Goal: Navigation & Orientation: Find specific page/section

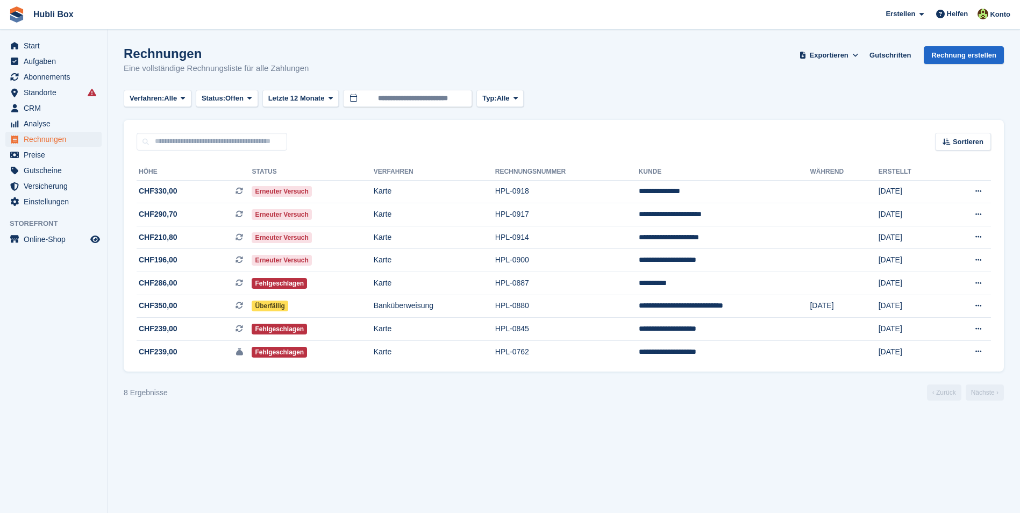
click at [29, 105] on span "CRM" at bounding box center [56, 108] width 65 height 15
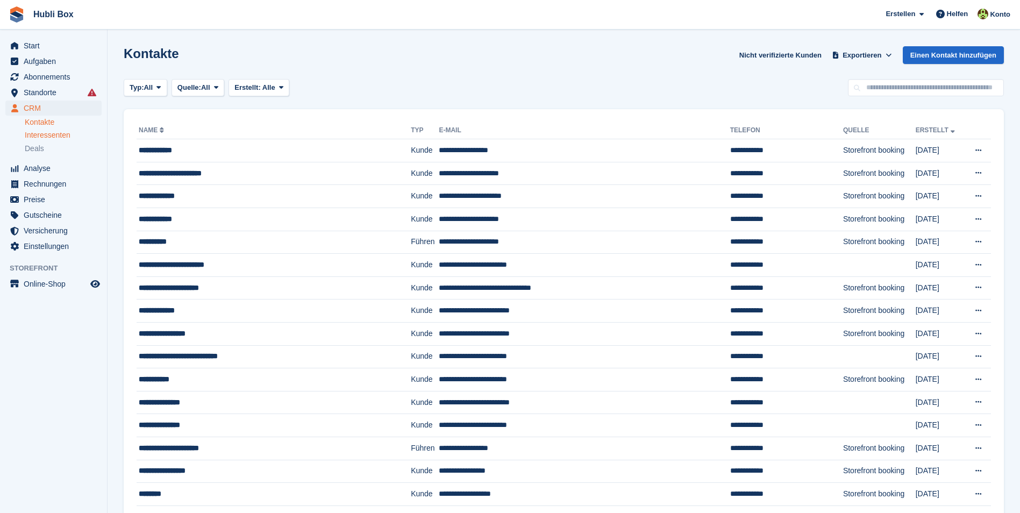
click at [52, 135] on span "Interessenten" at bounding box center [48, 135] width 46 height 10
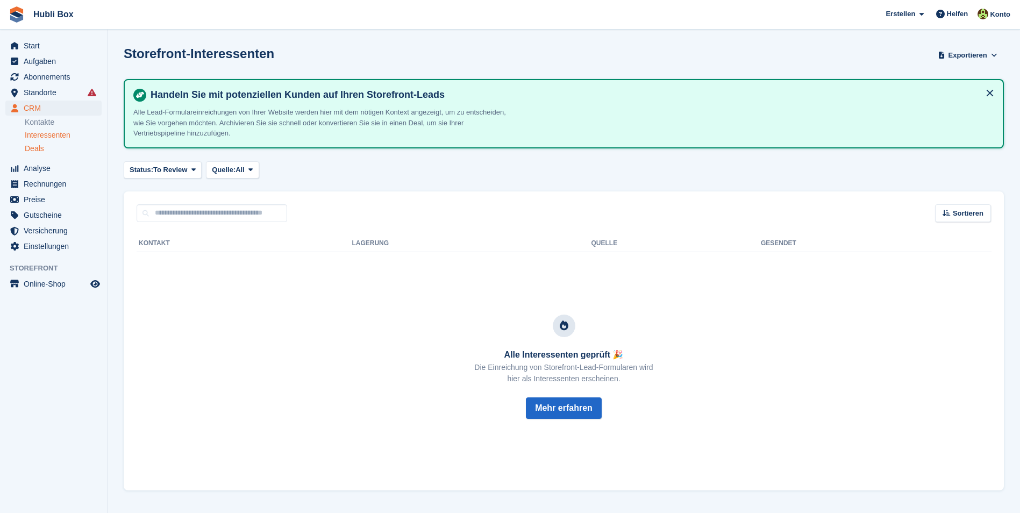
click at [49, 151] on div "Deals" at bounding box center [63, 149] width 77 height 10
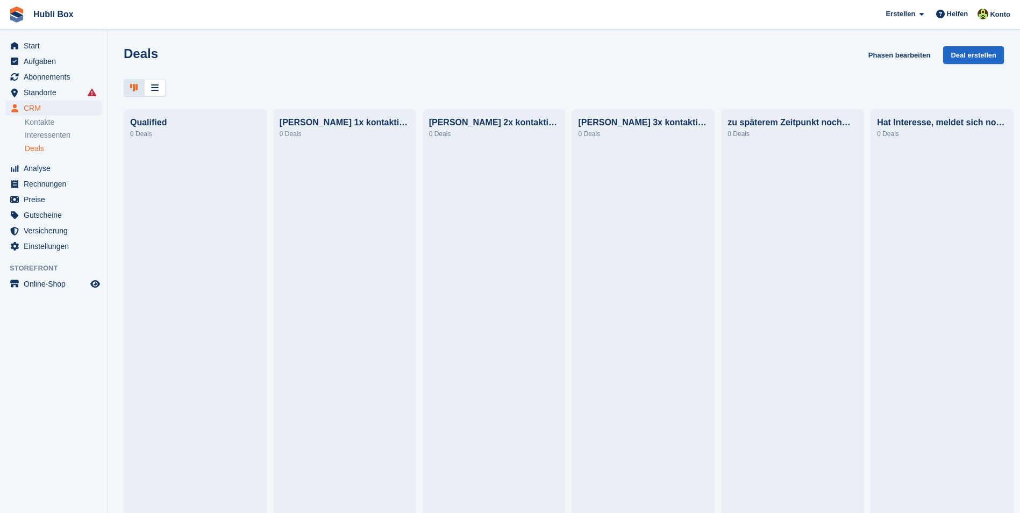
click at [47, 144] on div "Deals" at bounding box center [63, 149] width 77 height 10
click at [47, 136] on span "Interessenten" at bounding box center [48, 135] width 46 height 10
